Goal: Complete application form

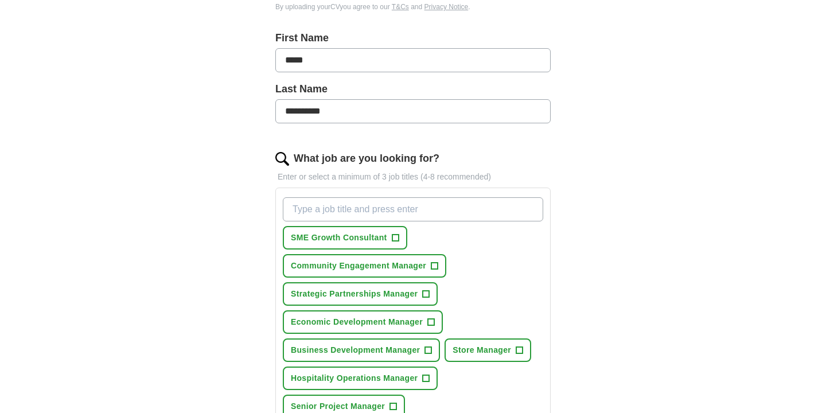
scroll to position [236, 0]
click at [395, 235] on span "+" at bounding box center [395, 236] width 7 height 9
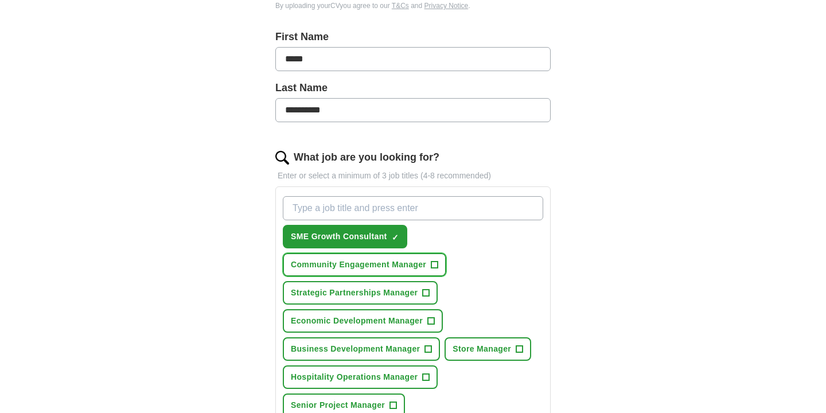
click at [435, 264] on span "+" at bounding box center [434, 264] width 7 height 9
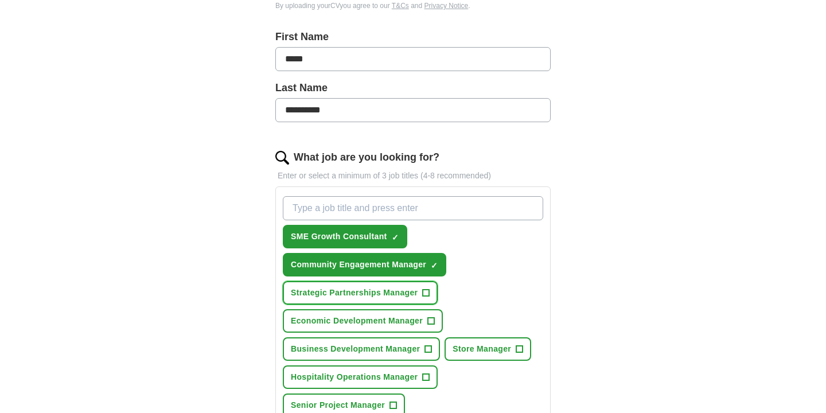
click at [428, 290] on span "+" at bounding box center [426, 292] width 7 height 9
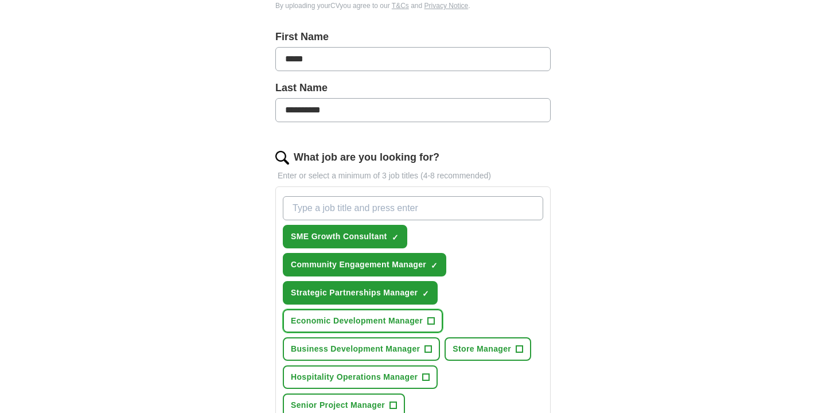
click at [432, 319] on span "+" at bounding box center [430, 321] width 7 height 9
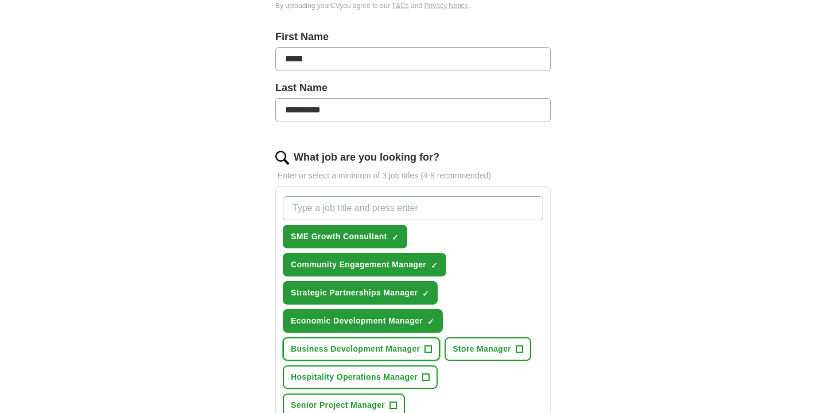
click at [432, 353] on button "Business Development Manager +" at bounding box center [361, 349] width 157 height 24
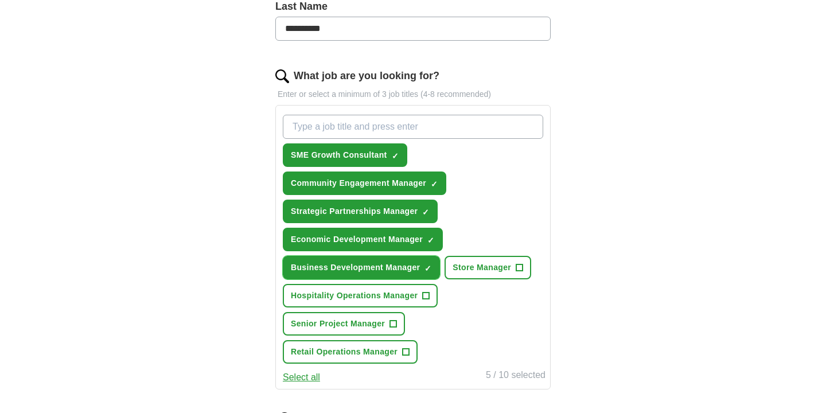
scroll to position [322, 0]
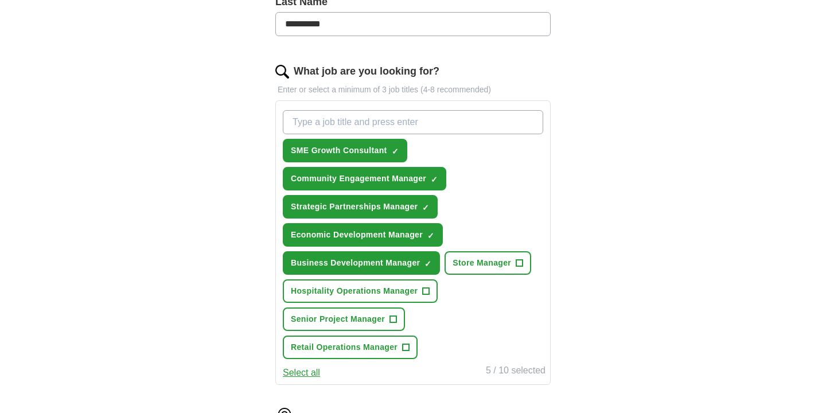
click at [309, 377] on button "Select all" at bounding box center [301, 373] width 37 height 14
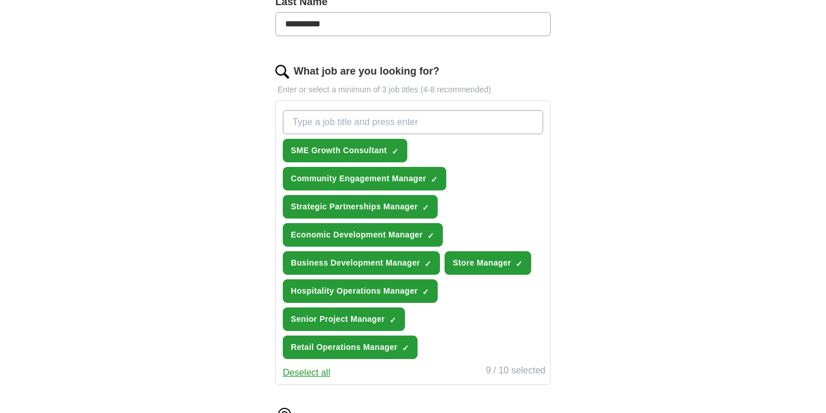
click at [309, 377] on button "Deselect all" at bounding box center [307, 373] width 48 height 14
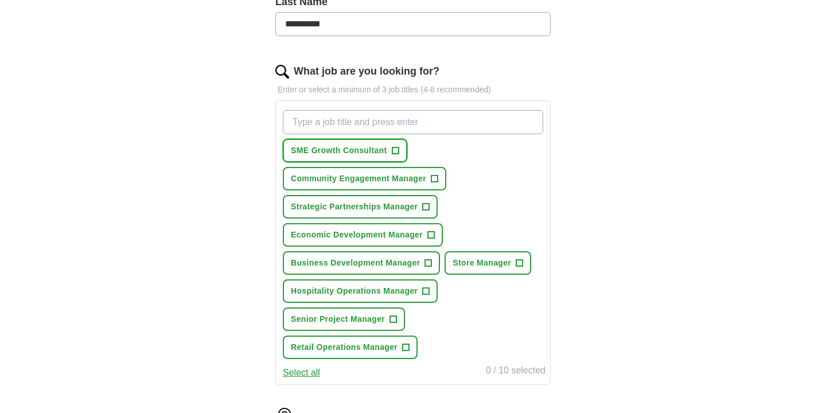
click at [393, 150] on span "+" at bounding box center [395, 150] width 7 height 9
click at [436, 177] on span "+" at bounding box center [434, 178] width 7 height 9
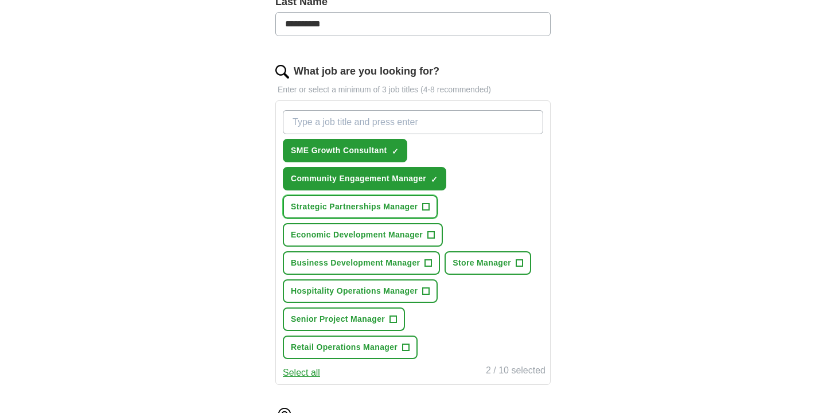
click at [430, 206] on span "+" at bounding box center [426, 206] width 7 height 9
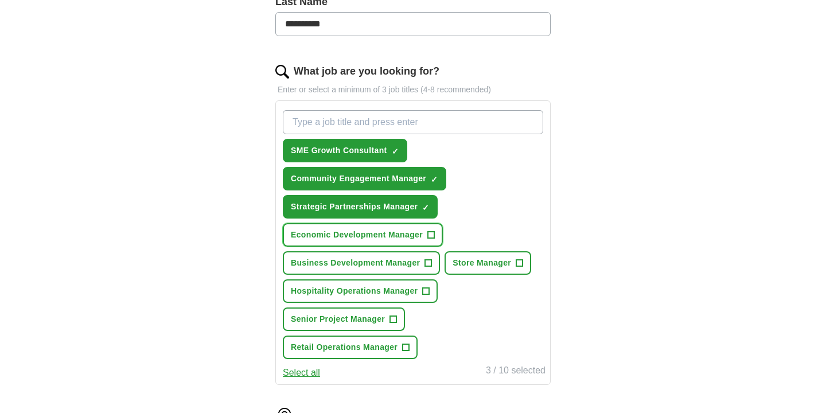
click at [431, 233] on span "+" at bounding box center [430, 235] width 7 height 9
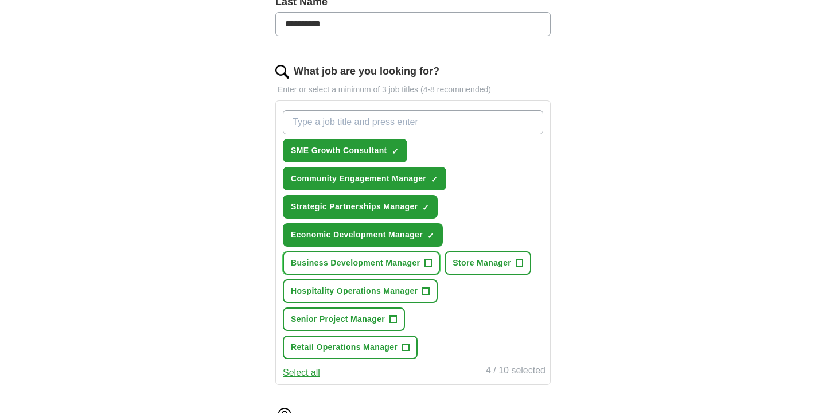
click at [431, 263] on span "+" at bounding box center [428, 263] width 7 height 9
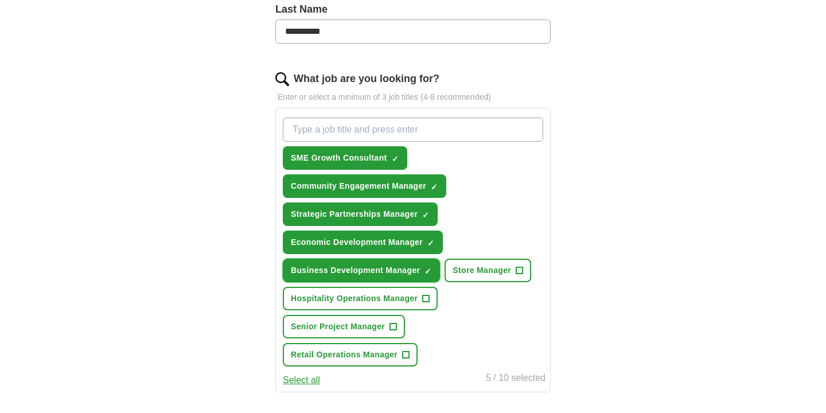
scroll to position [284, 0]
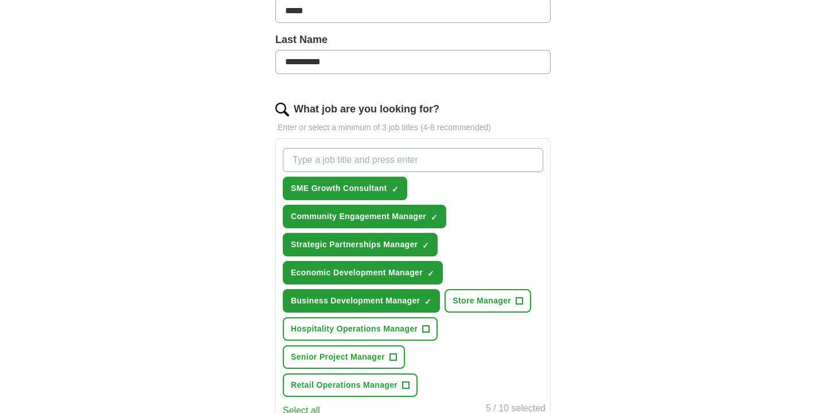
click at [428, 161] on input "What job are you looking for?" at bounding box center [413, 160] width 260 height 24
type input "U"
type input "A"
type input "University Administrator"
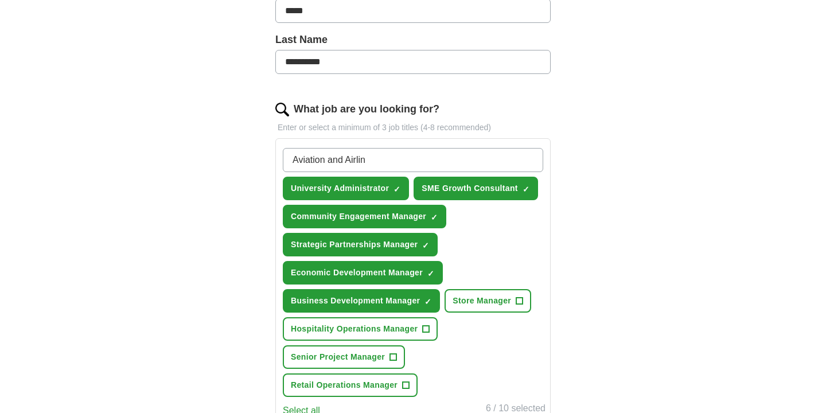
type input "Aviation and Airline"
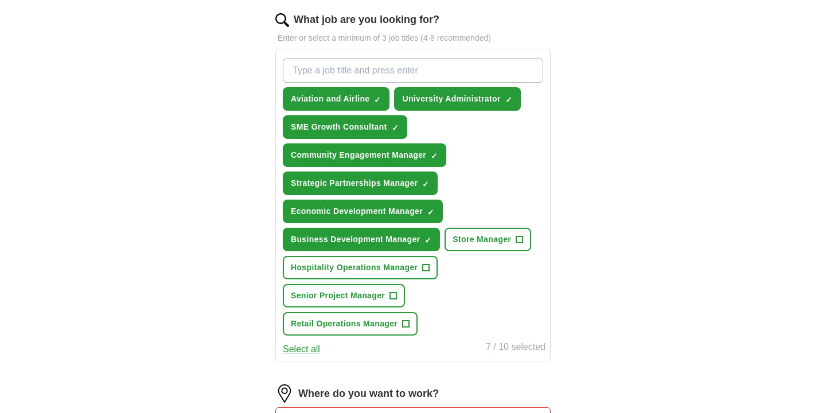
scroll to position [366, 0]
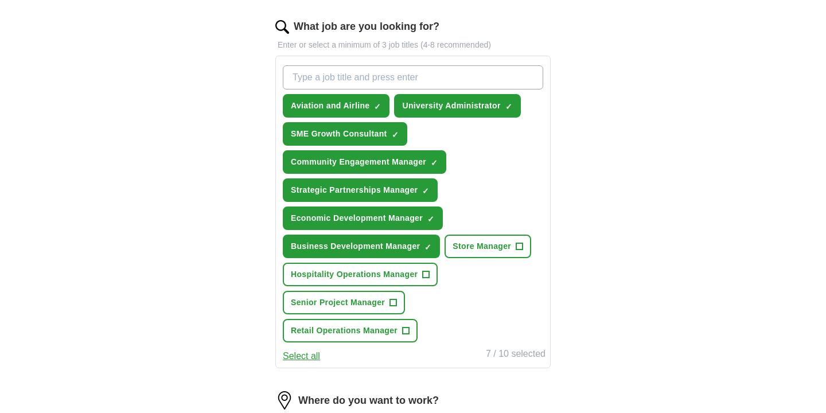
click at [461, 78] on input "What job are you looking for?" at bounding box center [413, 77] width 260 height 24
type input "College"
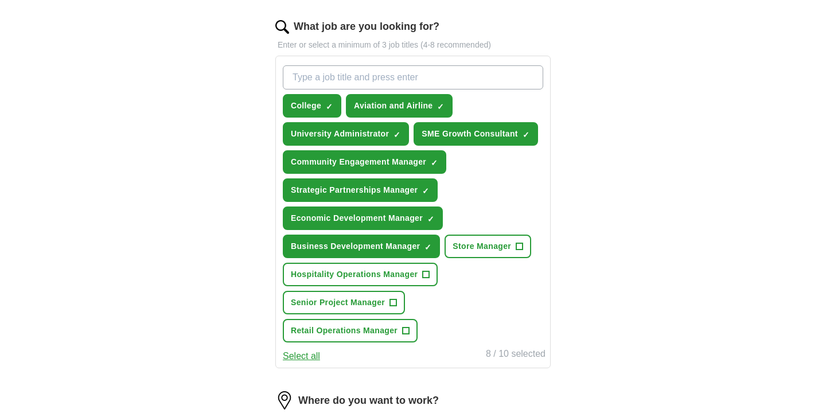
click at [457, 72] on input "What job are you looking for?" at bounding box center [413, 77] width 260 height 24
type input "C"
type input "Change"
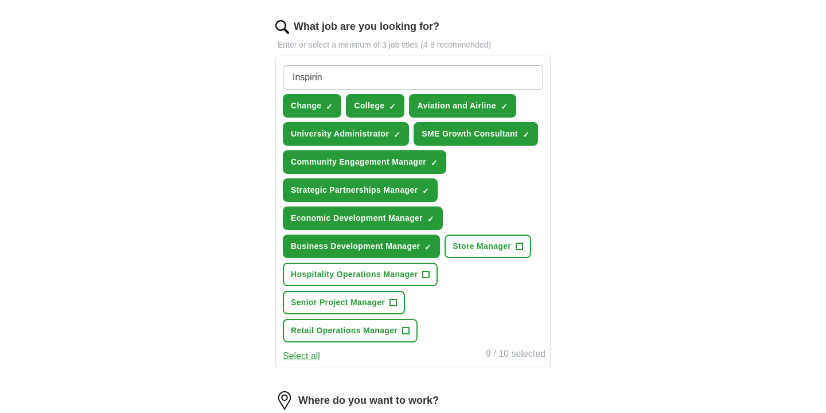
type input "Inspiring"
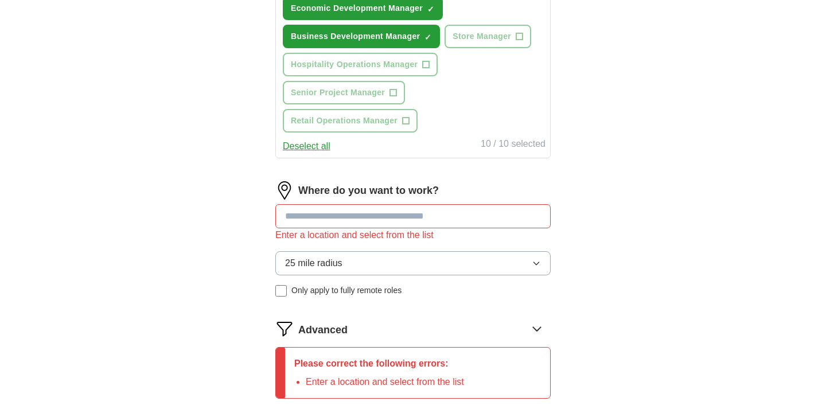
scroll to position [606, 0]
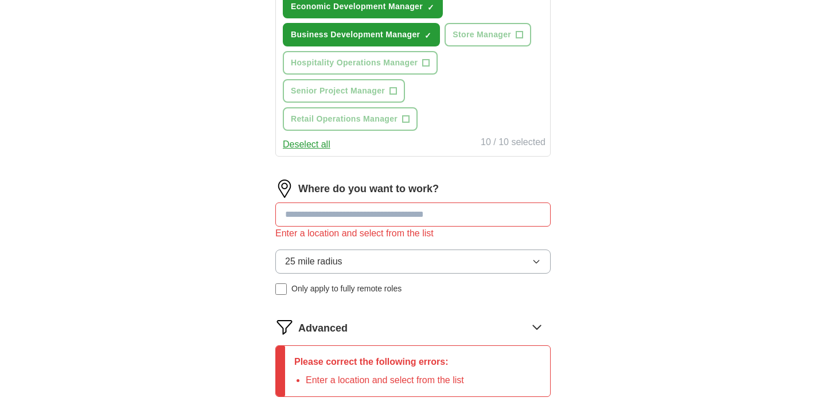
click at [462, 210] on input at bounding box center [412, 214] width 275 height 24
type input "*"
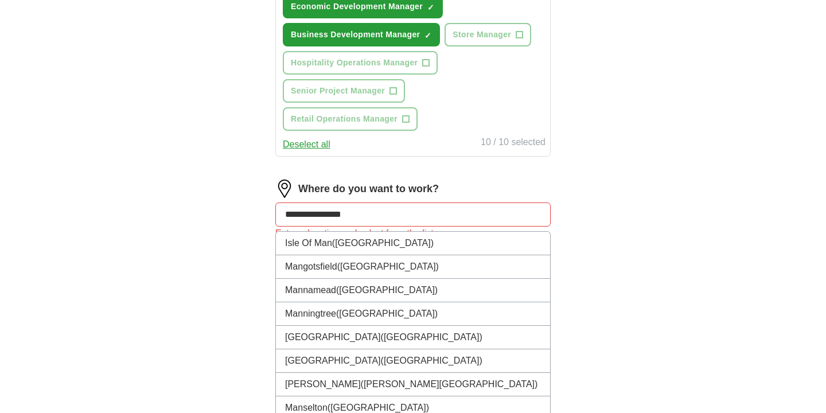
type input "**********"
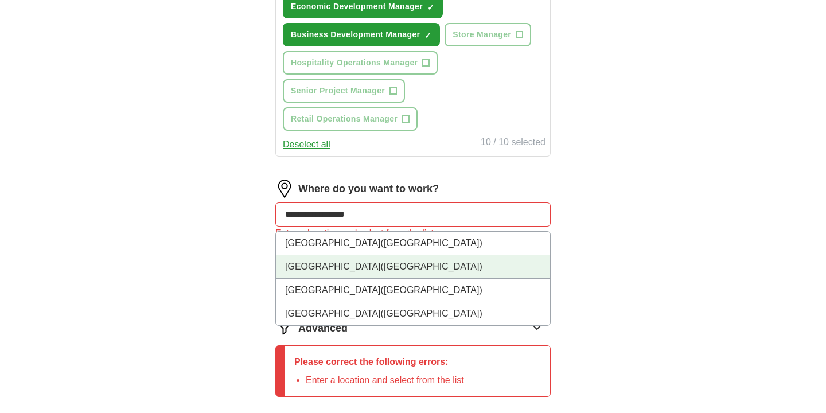
click at [438, 267] on span "([GEOGRAPHIC_DATA])" at bounding box center [432, 267] width 102 height 10
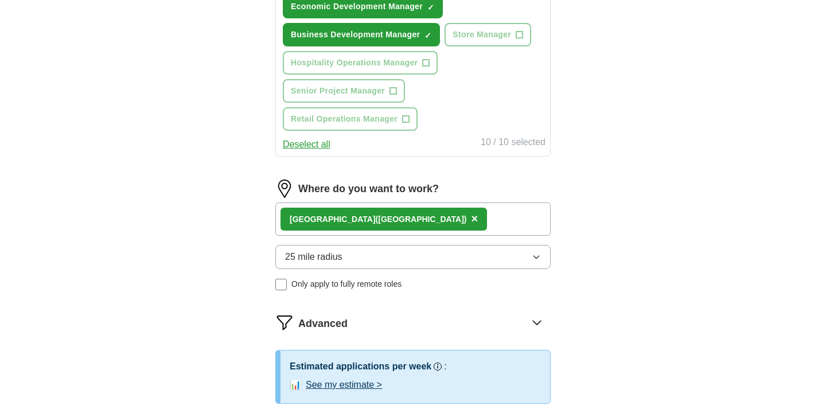
click at [537, 254] on icon "button" at bounding box center [536, 256] width 9 height 9
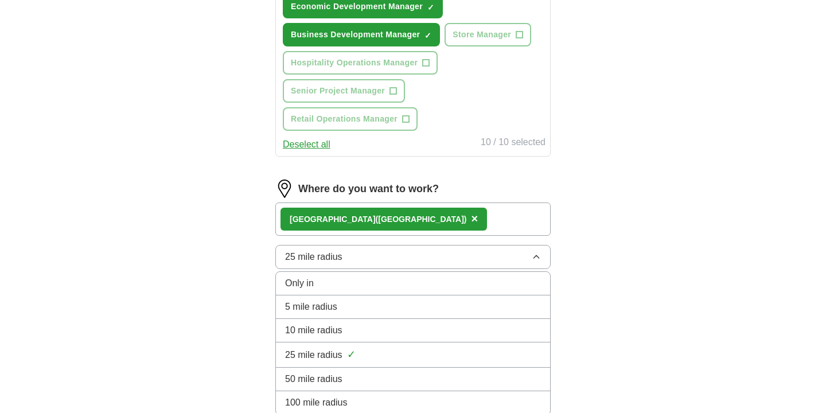
click at [463, 377] on div "50 mile radius" at bounding box center [413, 379] width 256 height 14
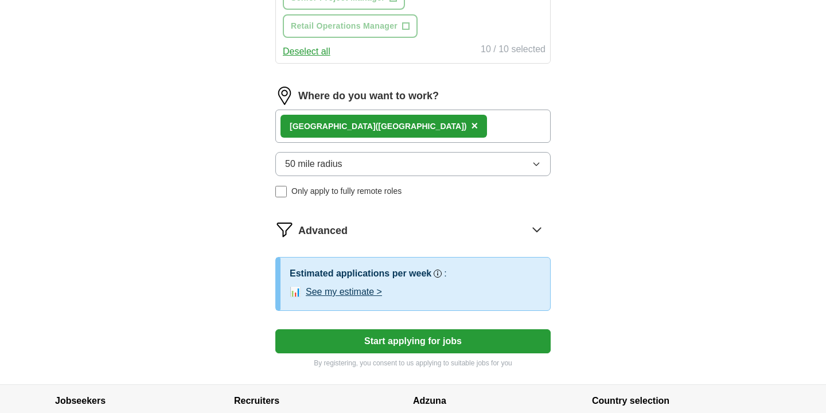
scroll to position [705, 0]
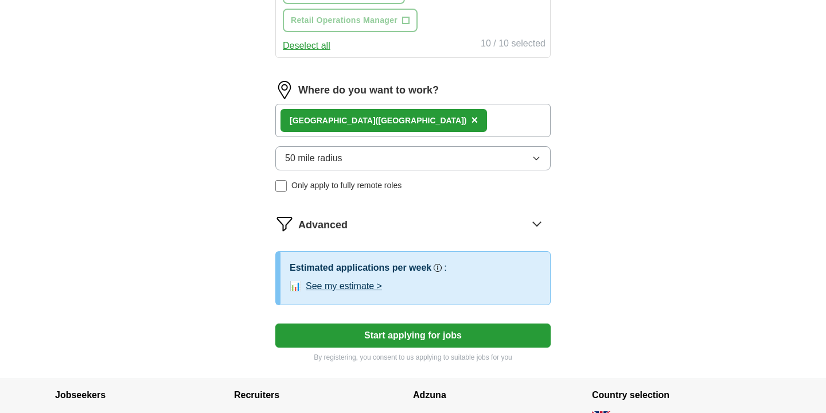
click at [393, 335] on button "Start applying for jobs" at bounding box center [412, 335] width 275 height 24
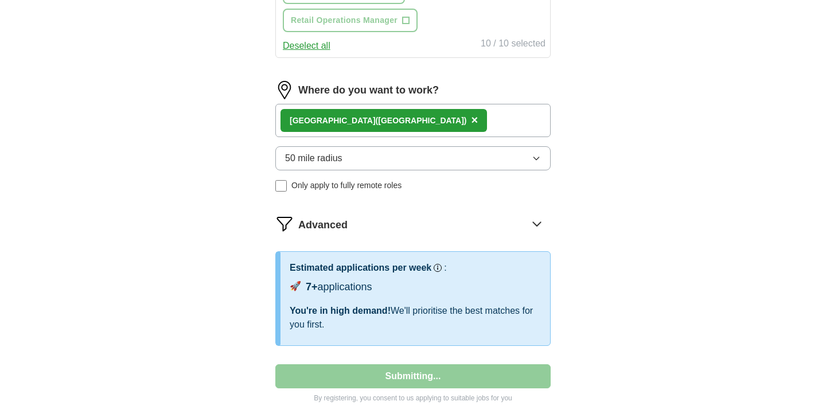
select select "**"
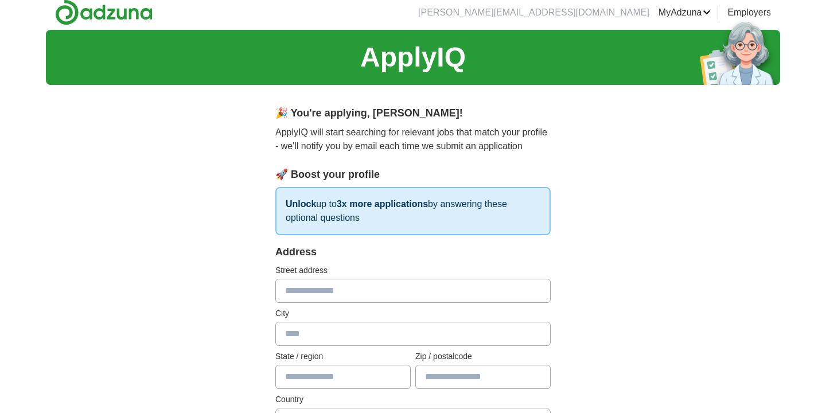
scroll to position [0, 0]
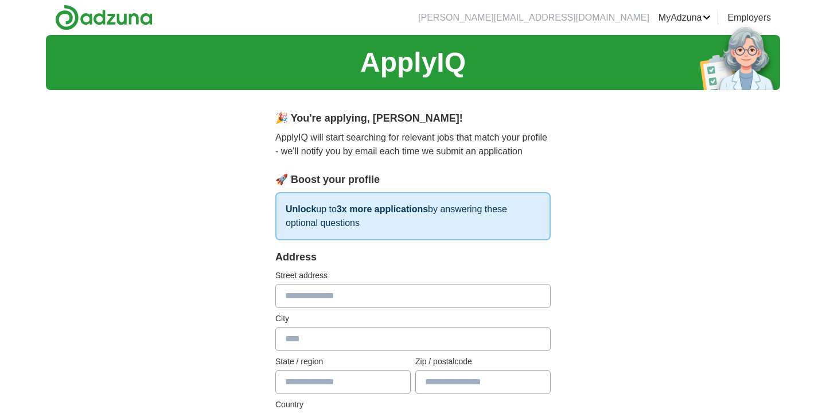
click at [443, 302] on input "text" at bounding box center [412, 296] width 275 height 24
type input "**********"
type input "*********"
type input "**********"
type input "*******"
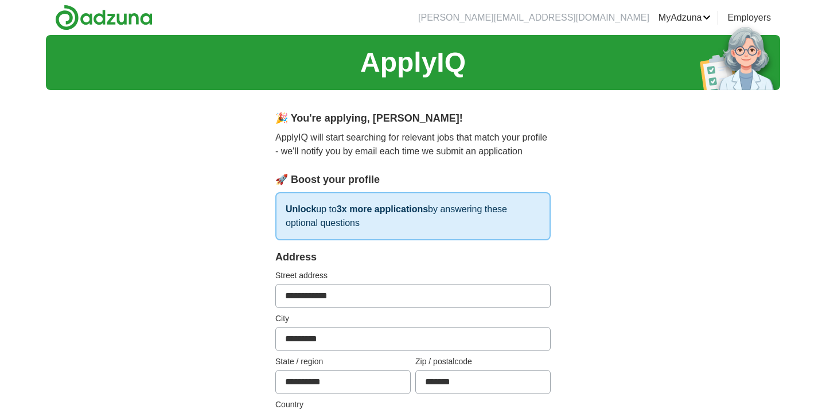
click at [342, 342] on input "*********" at bounding box center [412, 339] width 275 height 24
type input "**********"
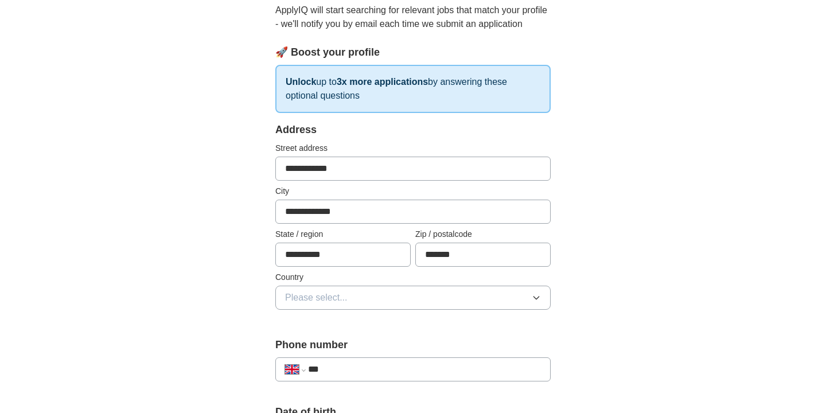
scroll to position [136, 0]
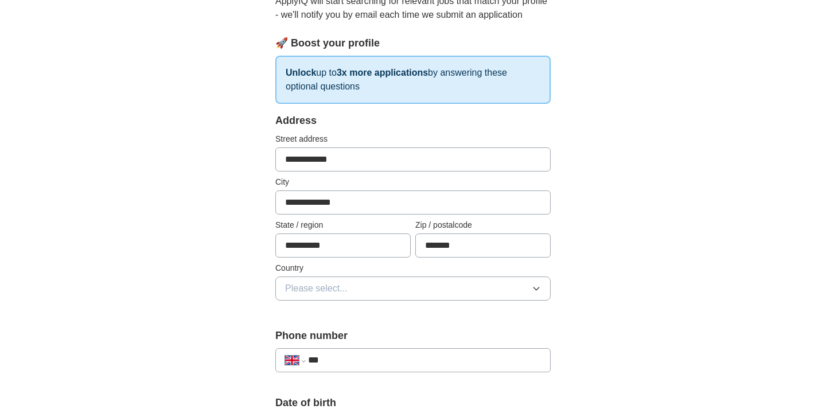
click at [505, 280] on button "Please select..." at bounding box center [412, 288] width 275 height 24
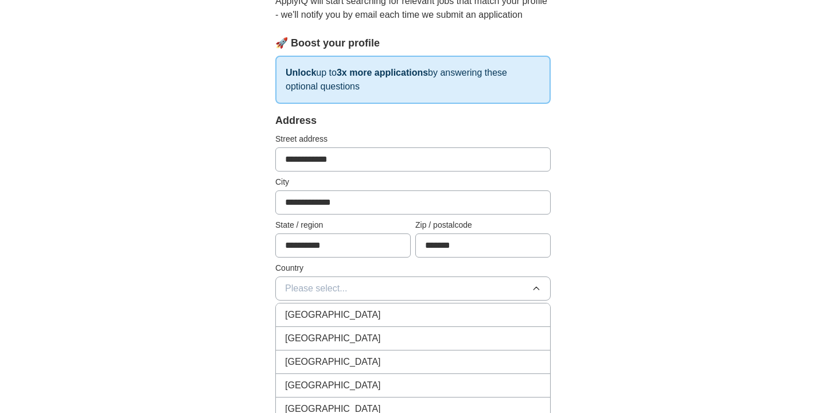
click at [447, 316] on div "[GEOGRAPHIC_DATA]" at bounding box center [413, 315] width 256 height 14
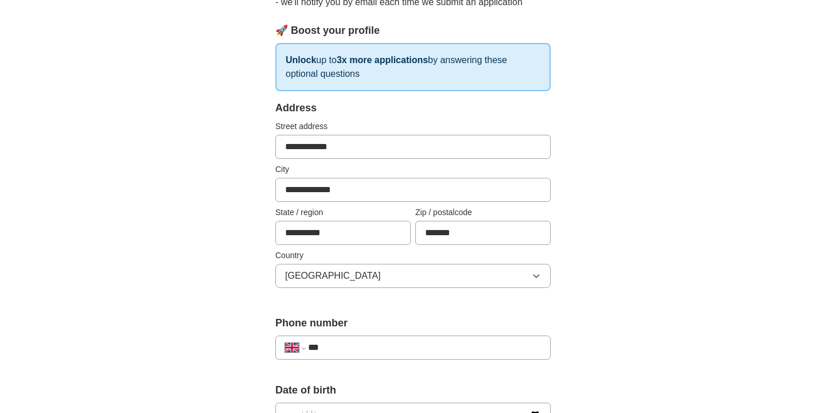
scroll to position [159, 0]
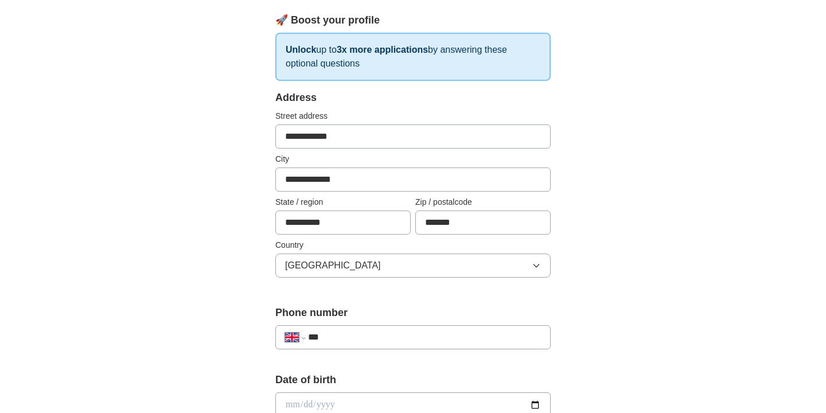
click at [474, 340] on input "***" at bounding box center [424, 337] width 233 height 14
type input "**********"
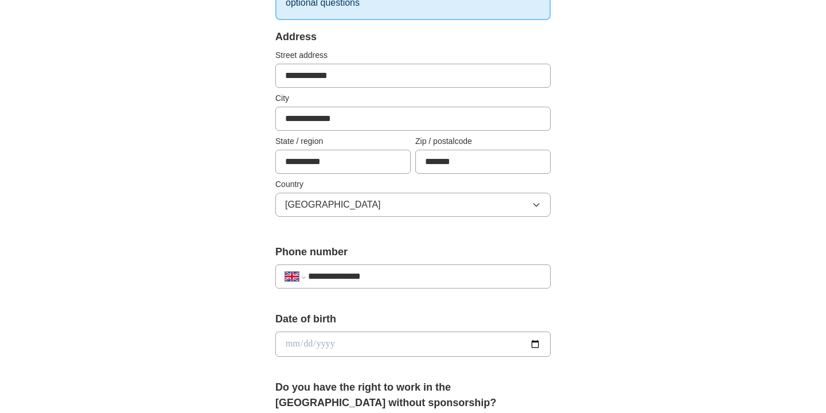
scroll to position [235, 0]
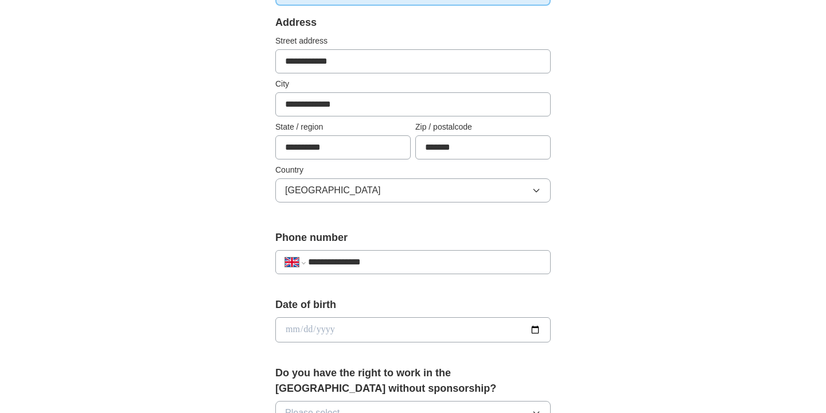
click at [451, 319] on input "date" at bounding box center [412, 329] width 275 height 25
click at [532, 326] on input "date" at bounding box center [412, 329] width 275 height 25
click at [343, 330] on input "**********" at bounding box center [412, 329] width 275 height 25
click at [332, 329] on input "**********" at bounding box center [412, 329] width 275 height 25
type input "**********"
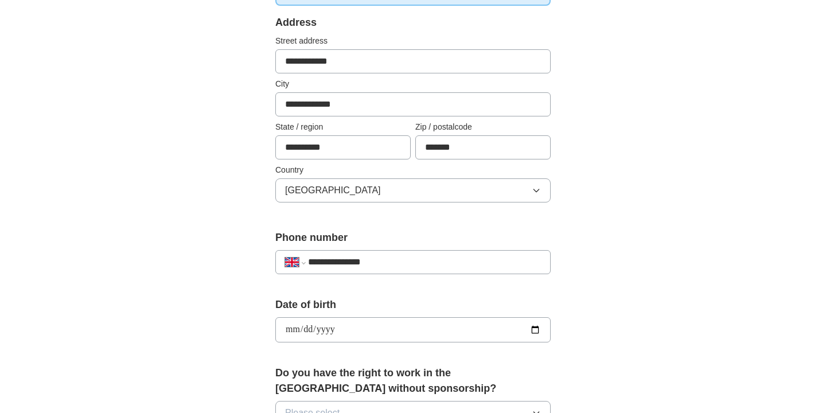
click at [633, 295] on div "**********" at bounding box center [413, 314] width 734 height 1029
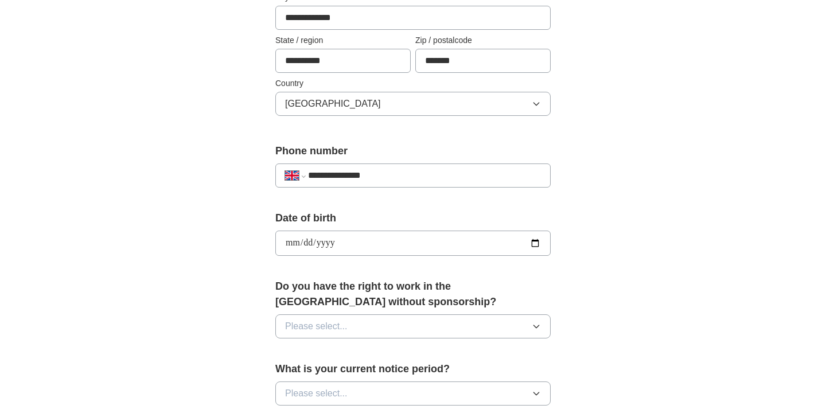
scroll to position [322, 0]
click at [505, 317] on button "Please select..." at bounding box center [412, 325] width 275 height 24
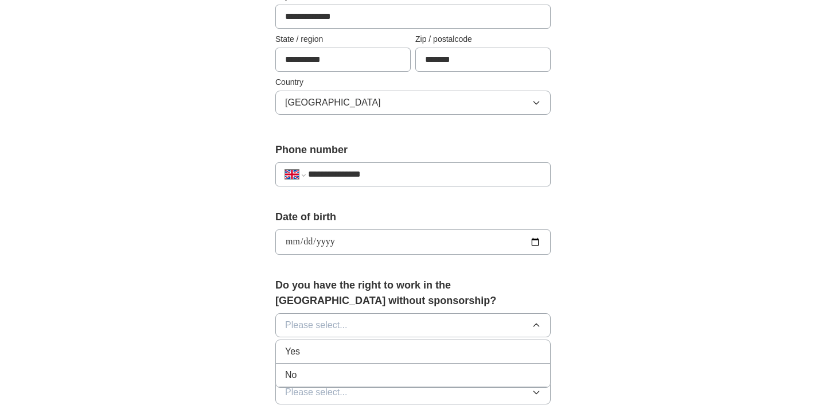
click at [399, 349] on div "Yes" at bounding box center [413, 352] width 256 height 14
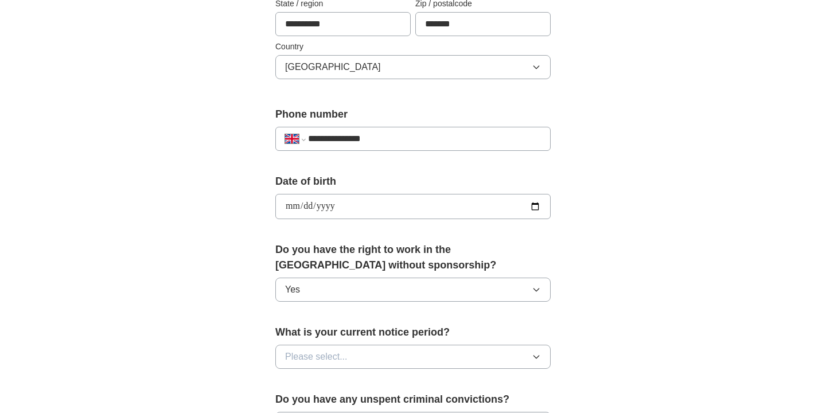
scroll to position [367, 0]
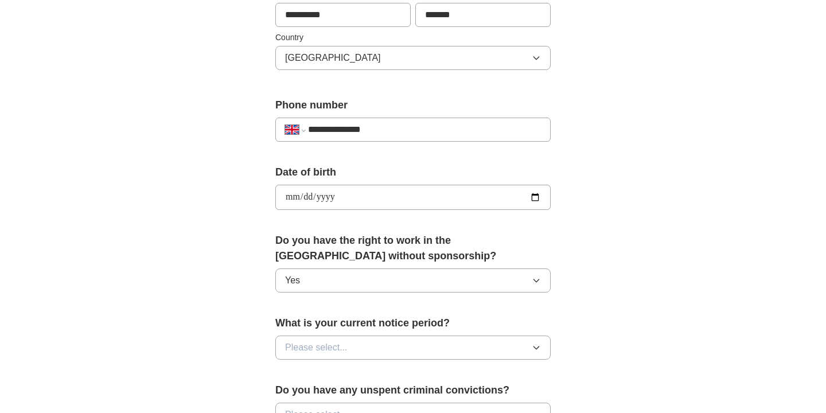
click at [402, 350] on button "Please select..." at bounding box center [412, 347] width 275 height 24
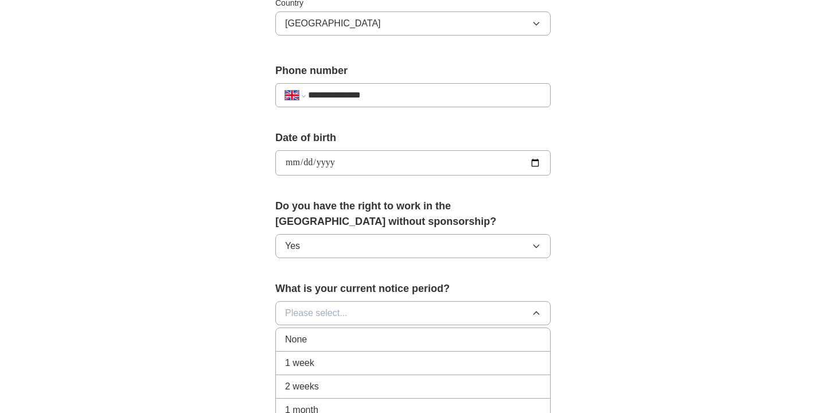
scroll to position [405, 0]
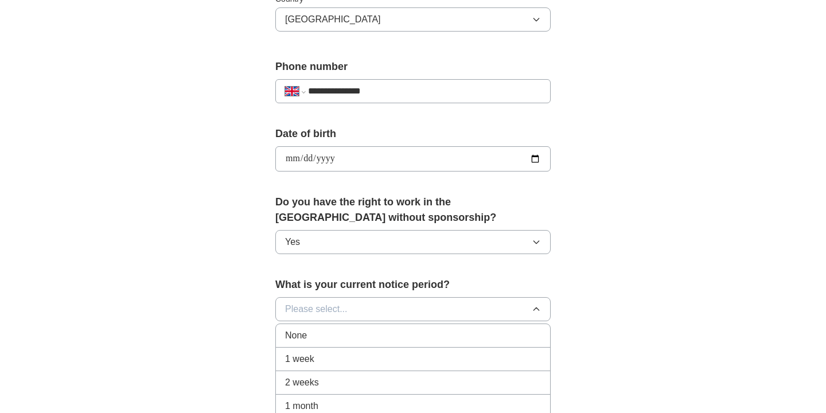
click at [397, 335] on div "None" at bounding box center [413, 336] width 256 height 14
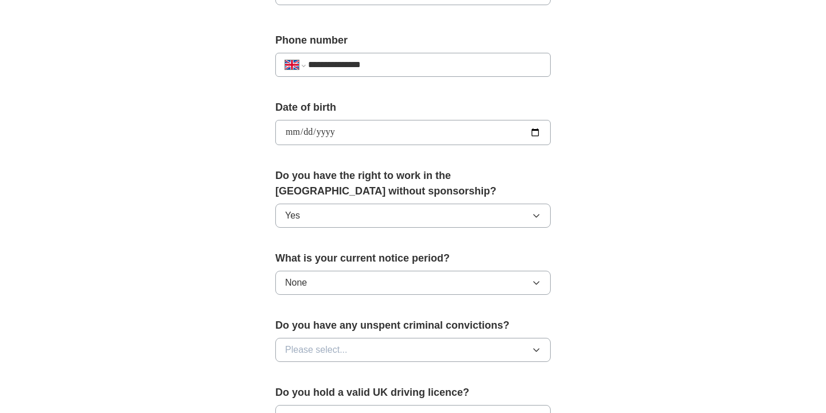
scroll to position [440, 0]
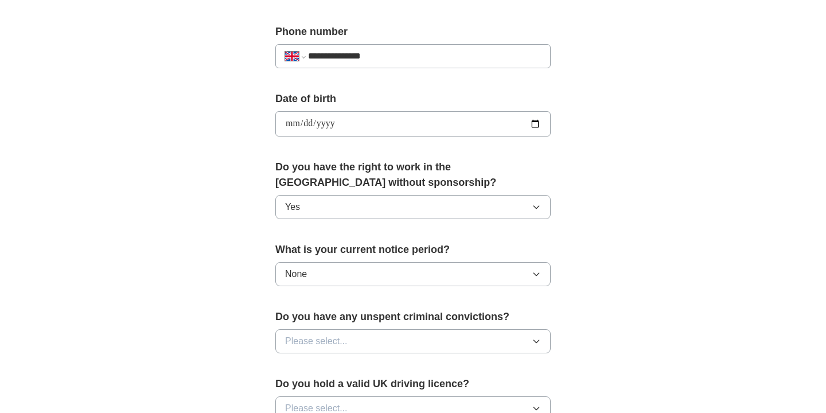
click at [404, 341] on button "Please select..." at bounding box center [412, 341] width 275 height 24
click at [378, 392] on div "No" at bounding box center [413, 391] width 256 height 14
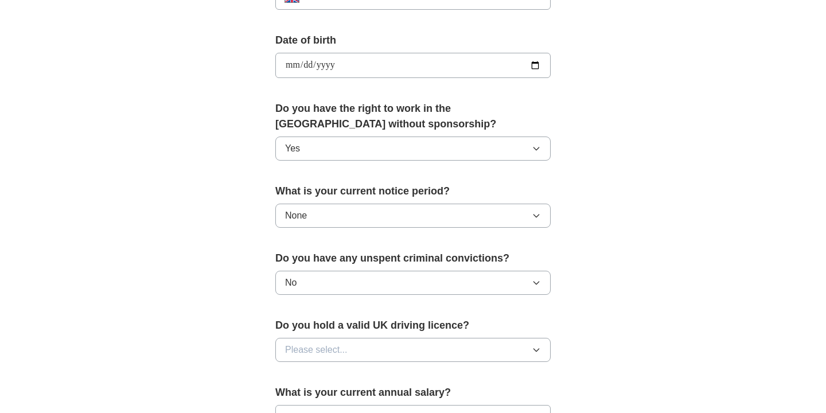
scroll to position [502, 0]
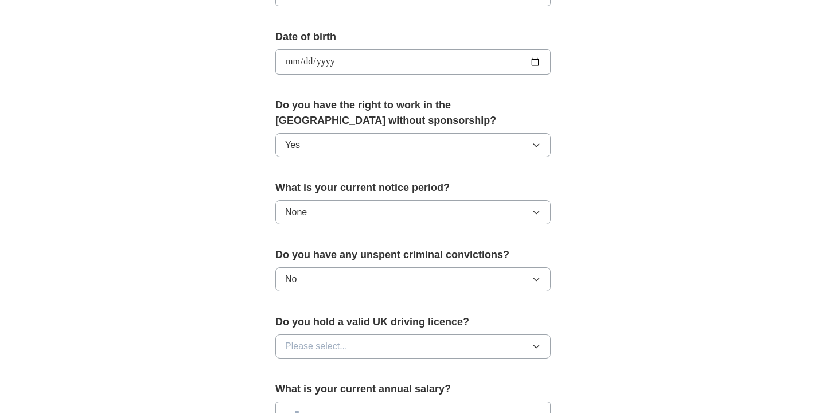
click at [346, 344] on span "Please select..." at bounding box center [316, 347] width 63 height 14
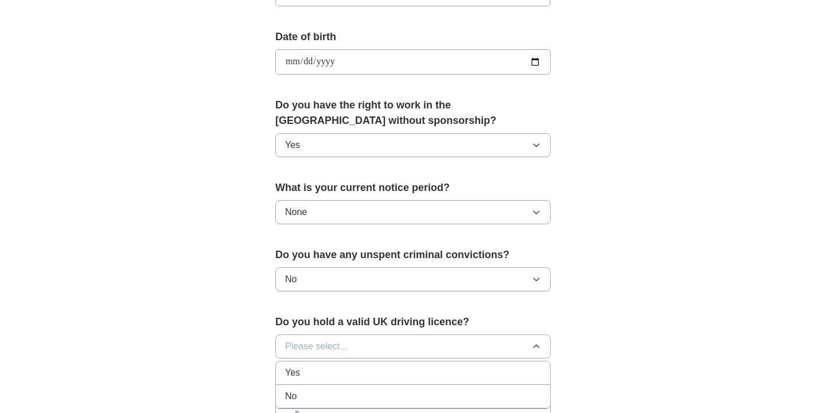
click at [325, 371] on div "Yes" at bounding box center [413, 373] width 256 height 14
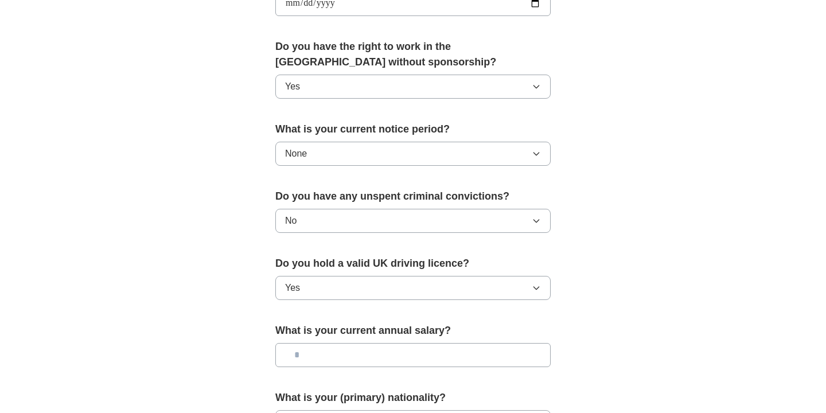
scroll to position [571, 0]
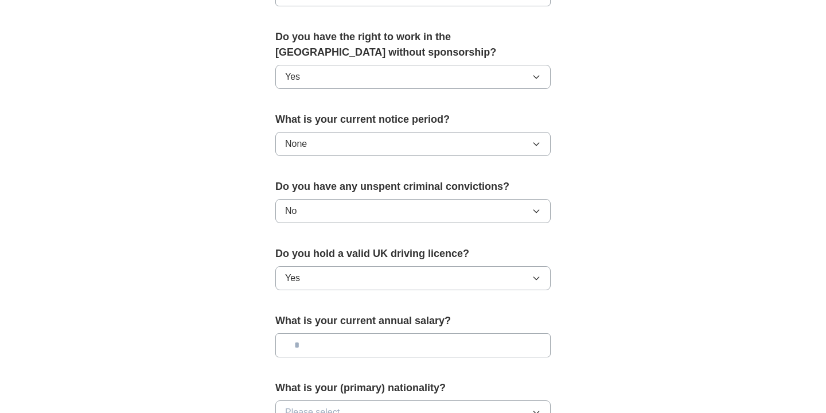
click at [327, 348] on input "text" at bounding box center [412, 345] width 275 height 24
type input "**"
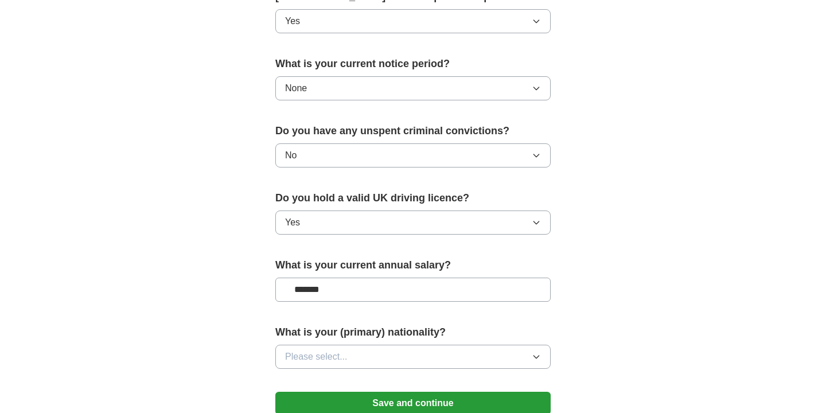
scroll to position [633, 0]
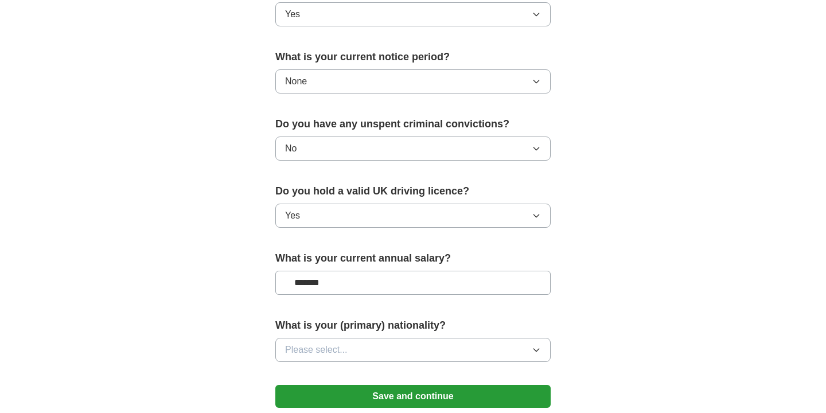
type input "*******"
click at [447, 344] on button "Please select..." at bounding box center [412, 350] width 275 height 24
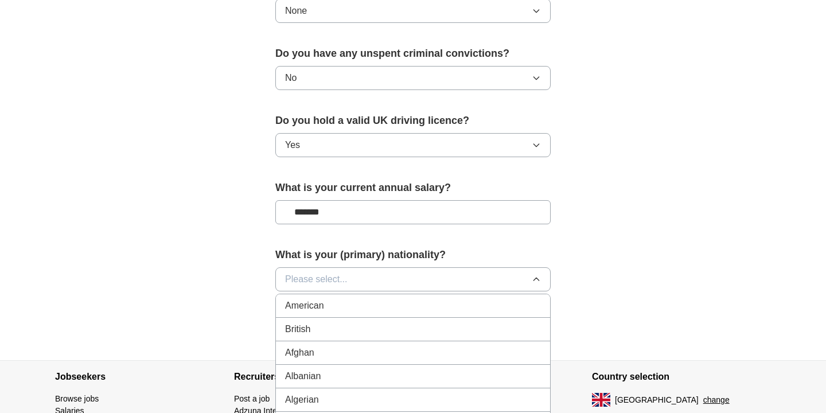
scroll to position [3, 0]
click at [403, 278] on button "Please select..." at bounding box center [412, 279] width 275 height 24
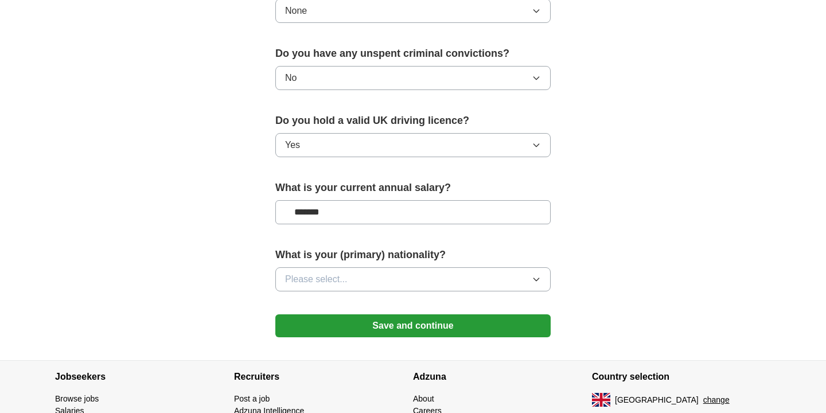
click at [403, 278] on button "Please select..." at bounding box center [412, 279] width 275 height 24
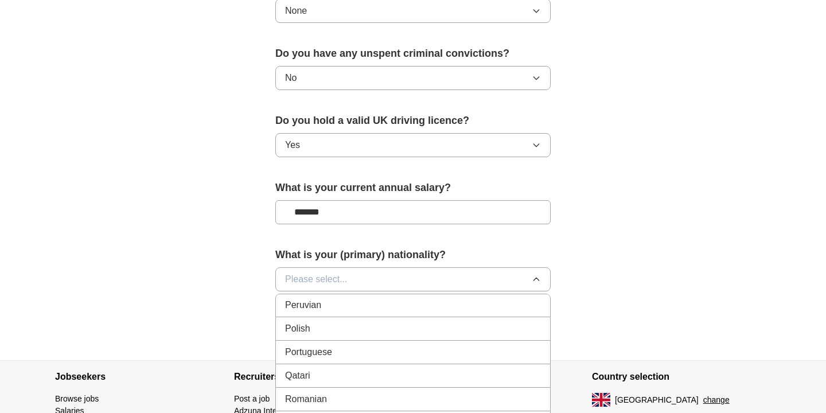
scroll to position [3292, 0]
click at [380, 331] on div "Polish" at bounding box center [413, 329] width 256 height 14
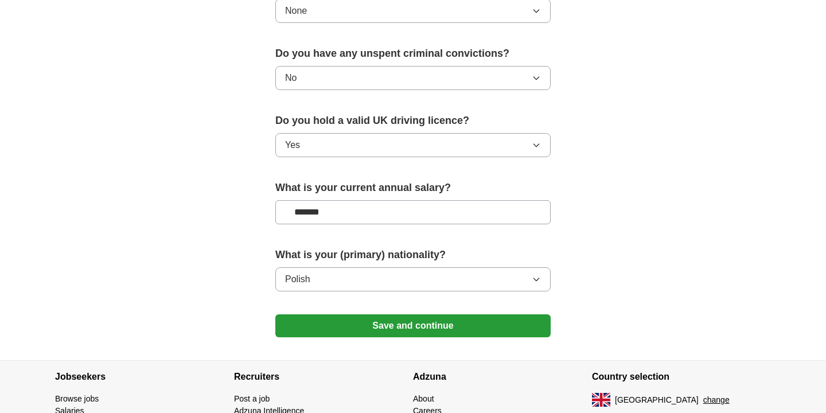
click at [417, 325] on button "Save and continue" at bounding box center [412, 325] width 275 height 23
